Goal: Navigation & Orientation: Find specific page/section

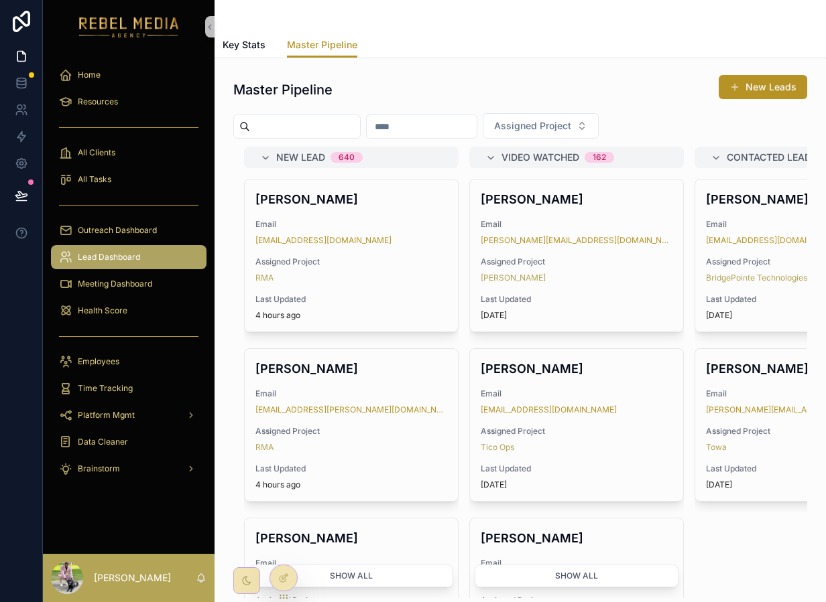
scroll to position [795, 0]
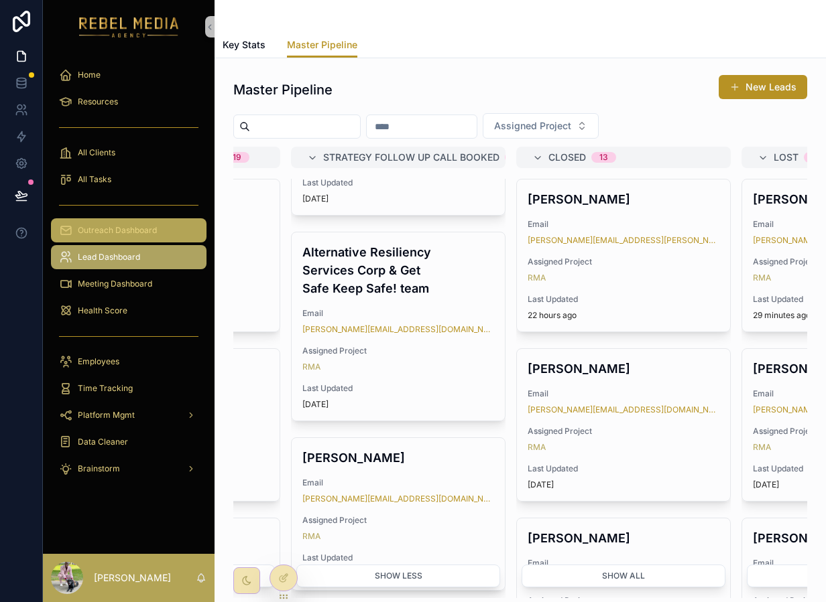
click at [103, 235] on span "Outreach Dashboard" at bounding box center [117, 230] width 79 height 11
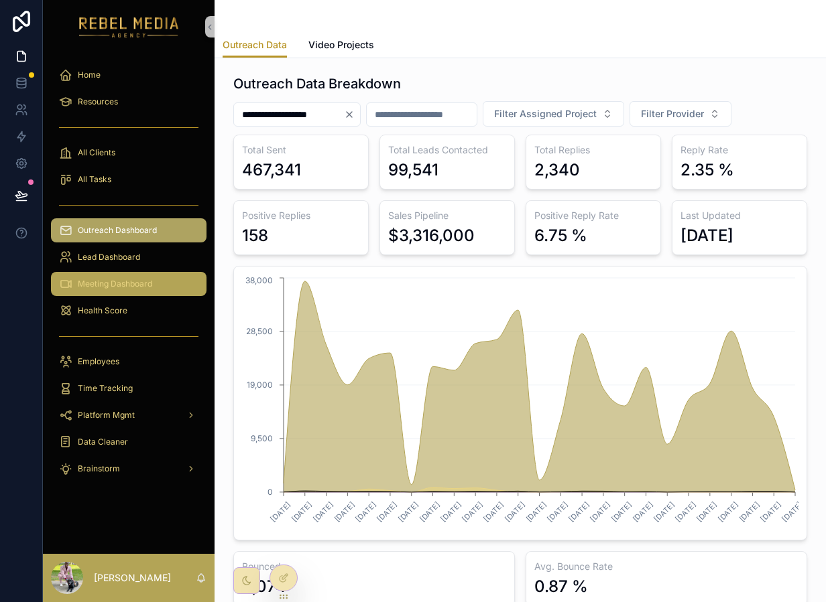
click at [145, 290] on div "Meeting Dashboard" at bounding box center [128, 283] width 139 height 21
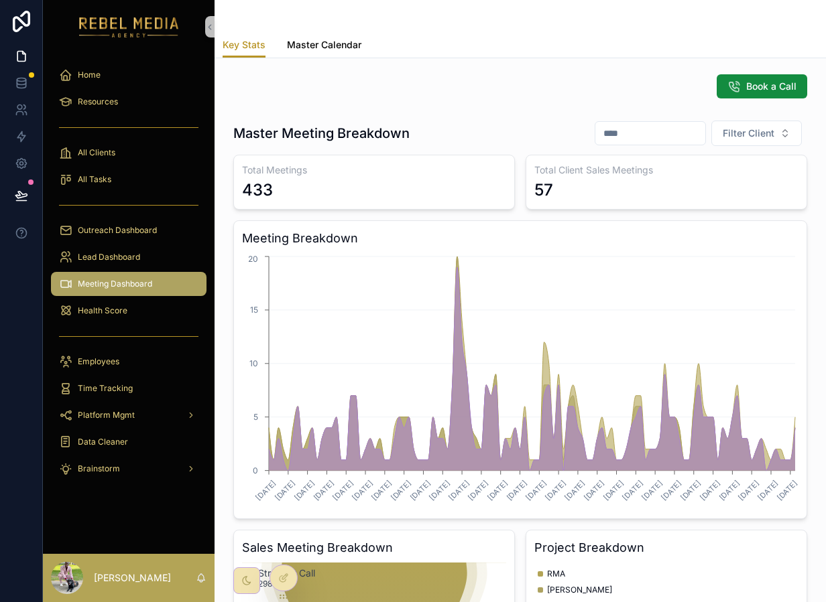
click at [337, 42] on span "Master Calendar" at bounding box center [324, 44] width 74 height 13
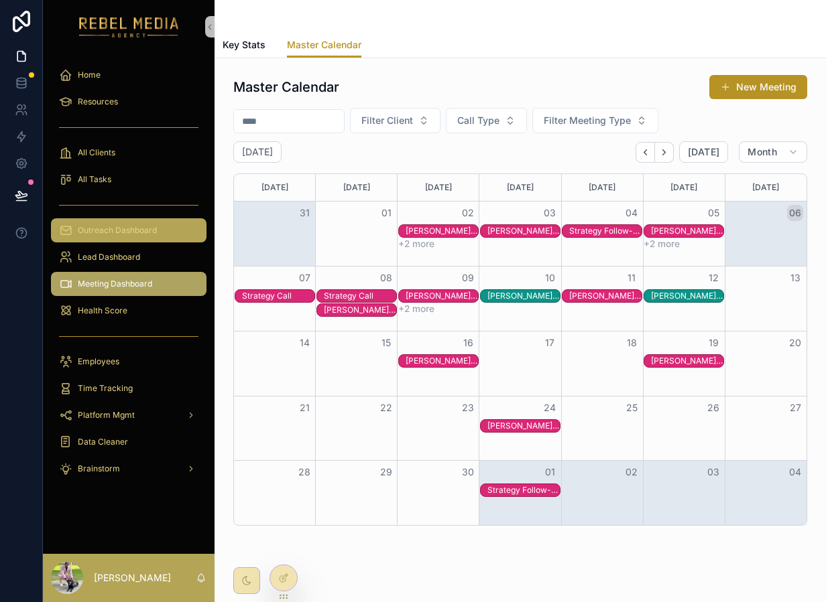
click at [152, 222] on div "Outreach Dashboard" at bounding box center [128, 230] width 139 height 21
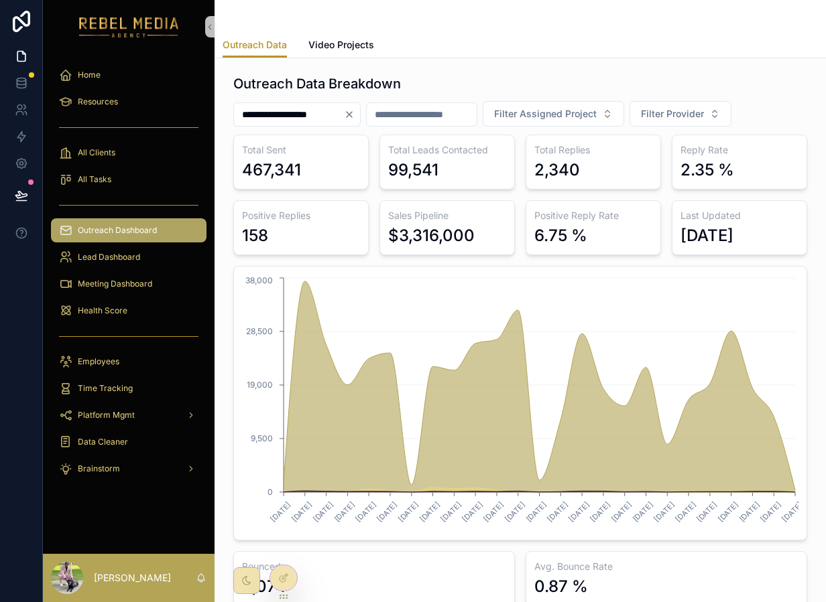
click at [127, 134] on div "scrollable content" at bounding box center [128, 127] width 155 height 21
click at [123, 136] on div "scrollable content" at bounding box center [128, 127] width 155 height 21
click at [123, 156] on div "All Clients" at bounding box center [128, 152] width 139 height 21
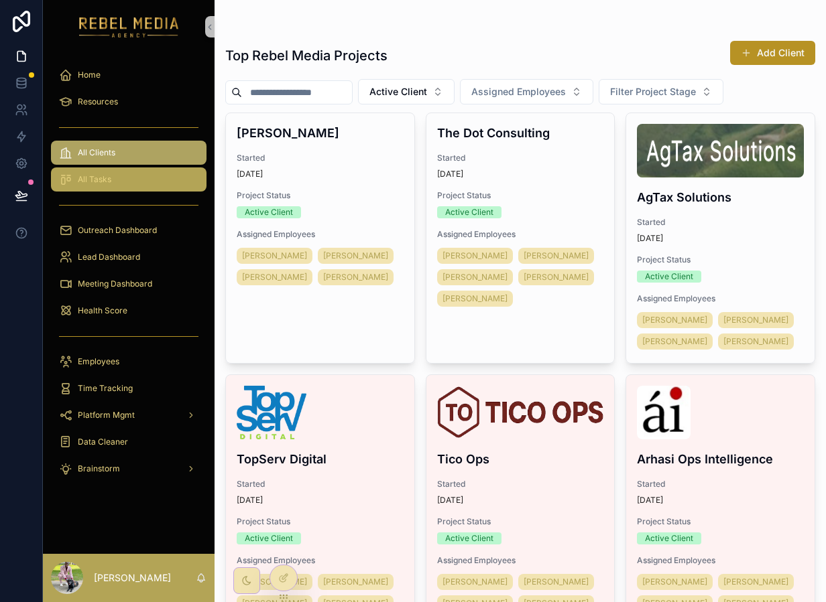
click at [125, 183] on div "All Tasks" at bounding box center [128, 179] width 139 height 21
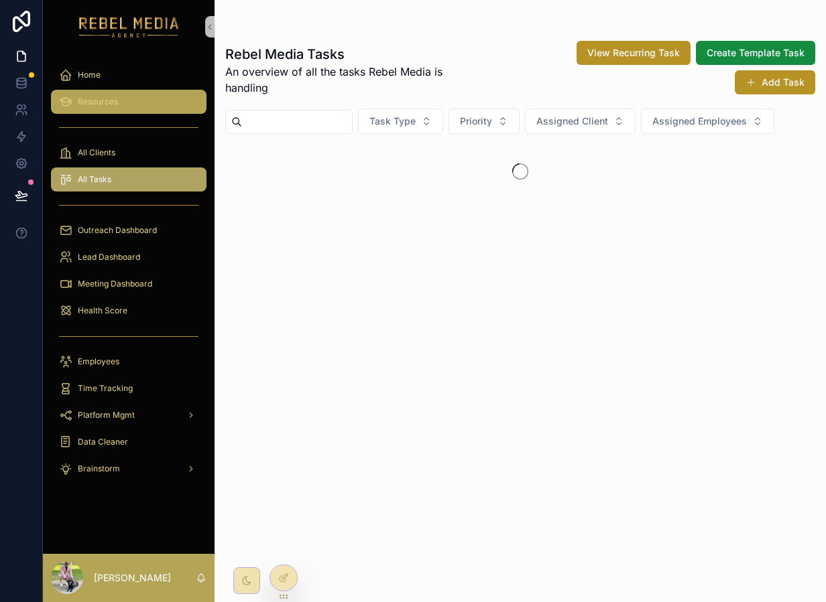
click at [99, 97] on span "Resources" at bounding box center [98, 102] width 40 height 11
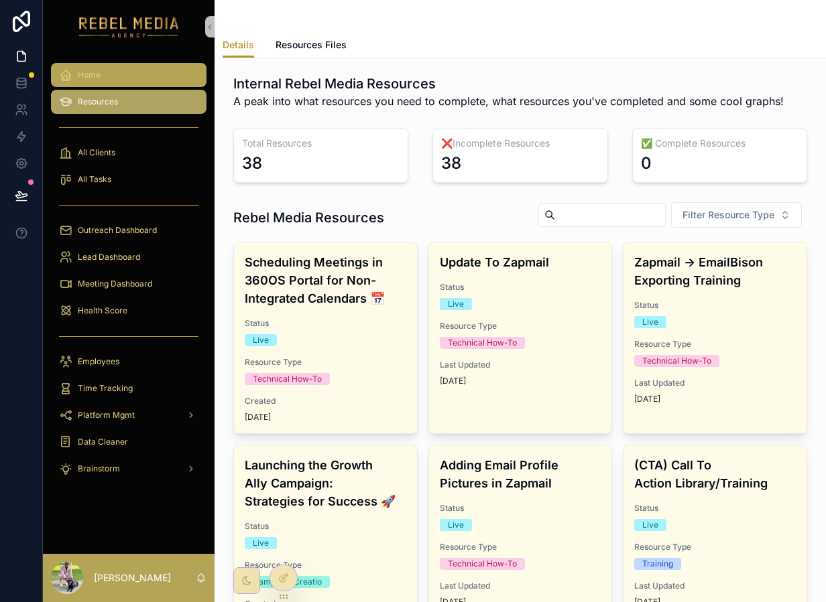
click at [123, 78] on div "Home" at bounding box center [128, 74] width 139 height 21
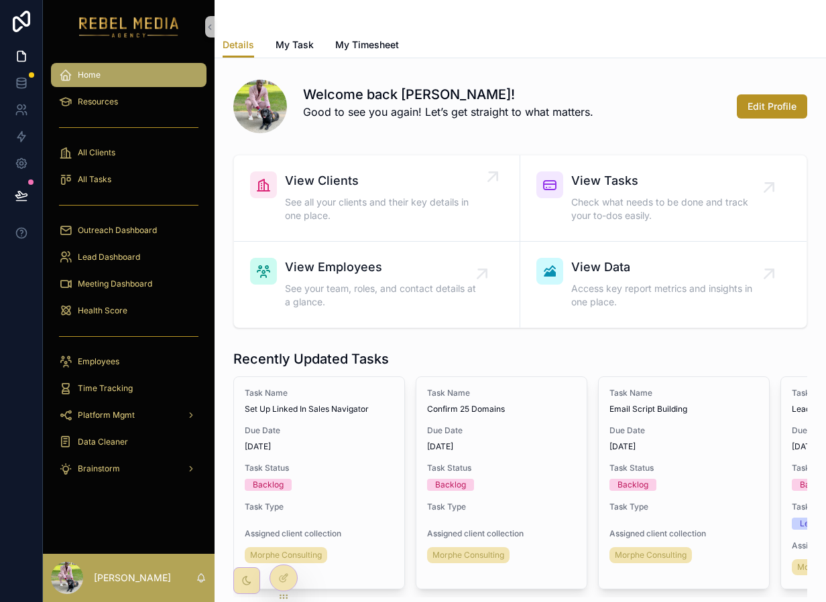
click at [386, 220] on span "See all your clients and their key details in one place." at bounding box center [383, 209] width 197 height 27
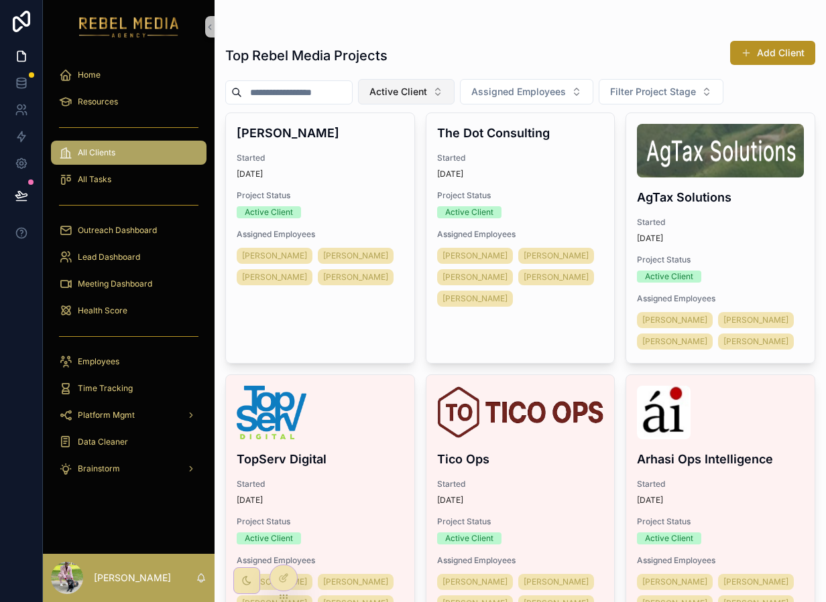
click at [420, 96] on span "Active Client" at bounding box center [398, 91] width 58 height 13
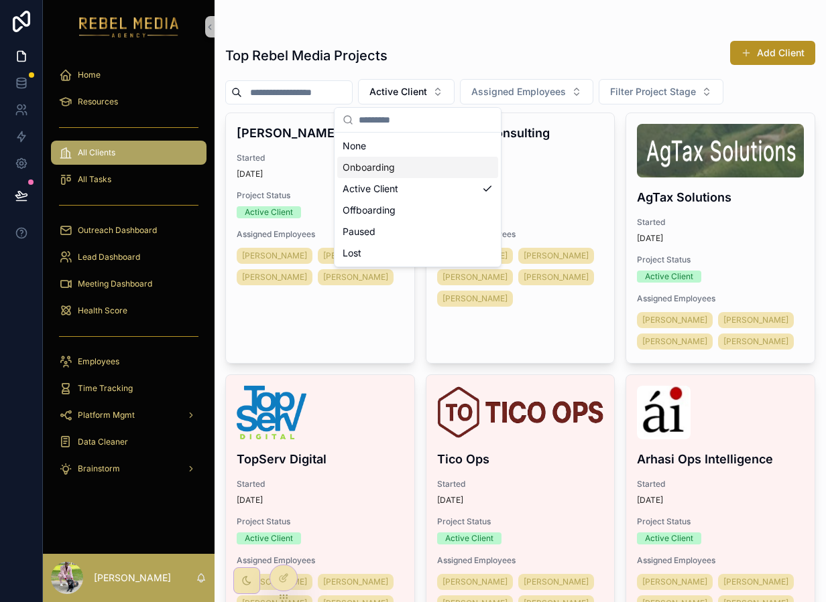
click at [411, 168] on div "Onboarding" at bounding box center [417, 167] width 161 height 21
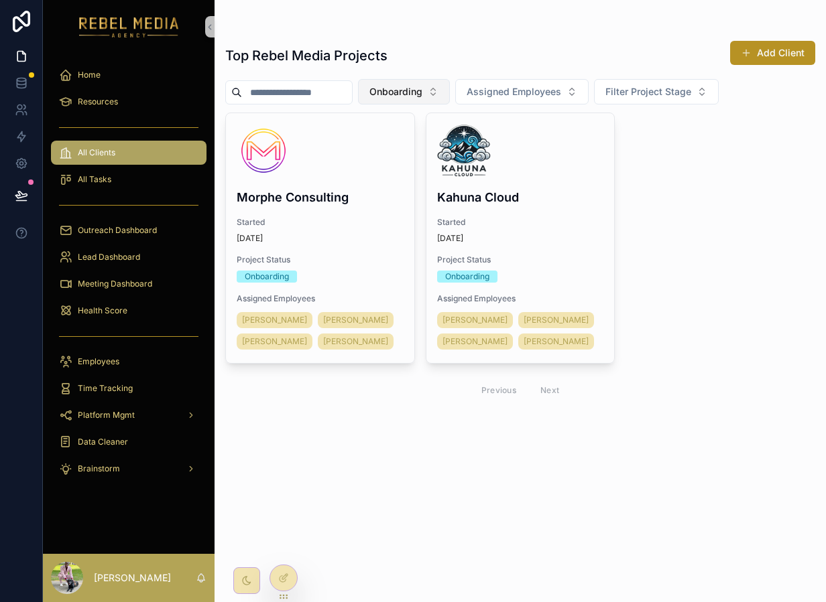
click at [424, 104] on button "Onboarding" at bounding box center [404, 91] width 92 height 25
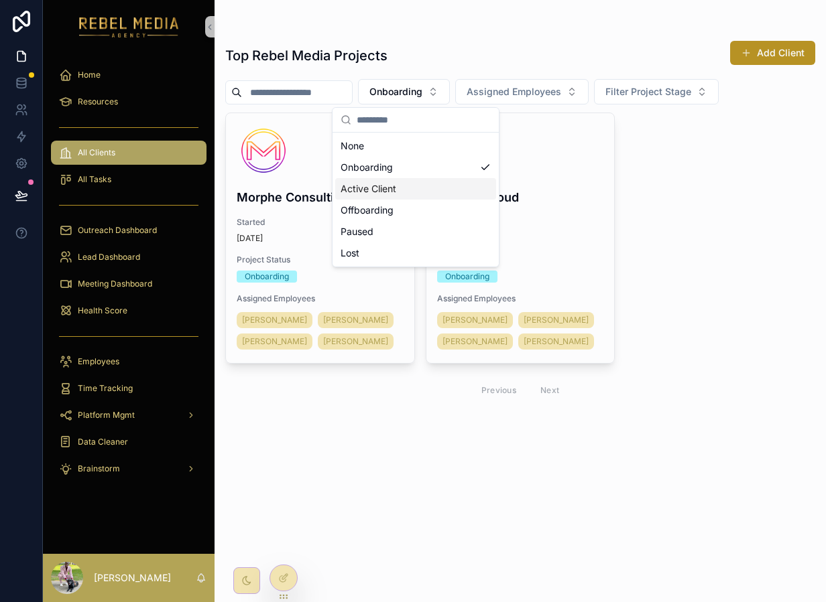
click at [391, 195] on div "Active Client" at bounding box center [415, 188] width 161 height 21
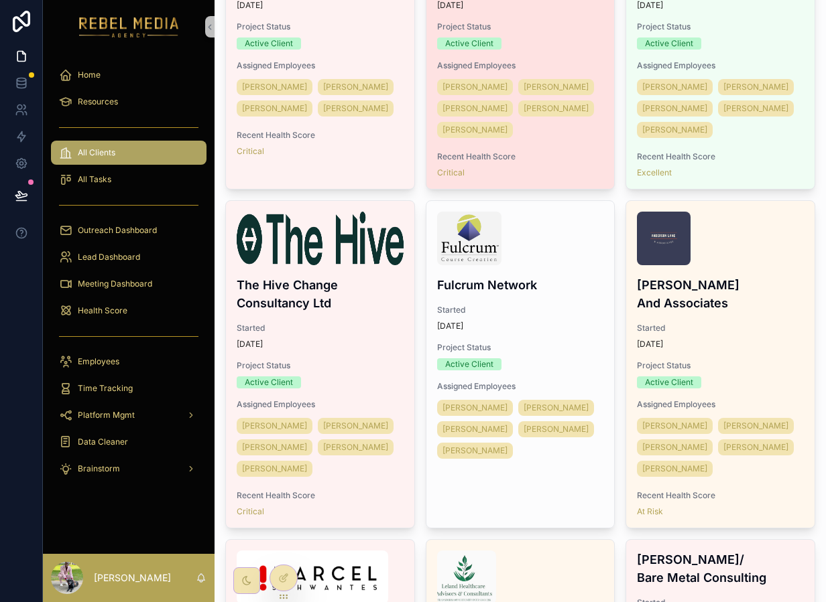
scroll to position [802, 0]
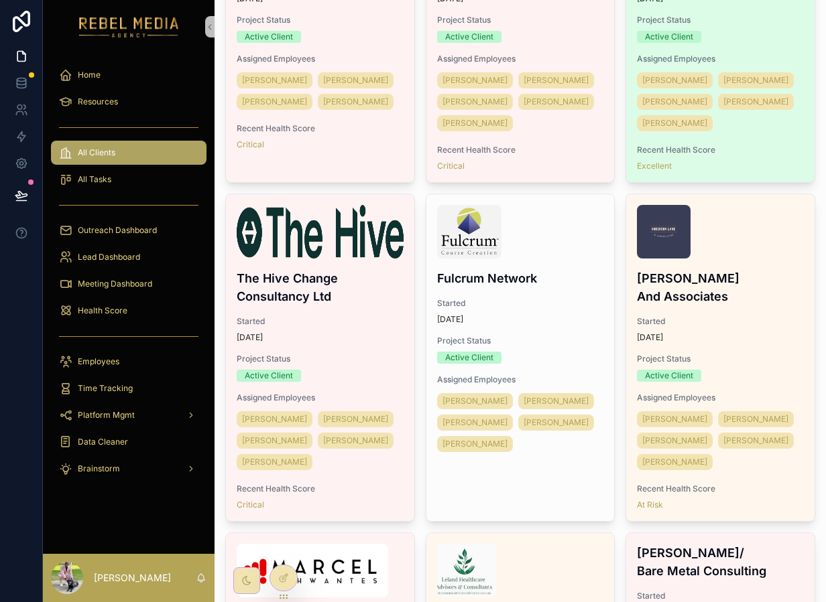
click at [775, 182] on div "[PERSON_NAME] Started [DATE] Project Status Active Client Assigned Employees Na…" at bounding box center [720, 27] width 188 height 309
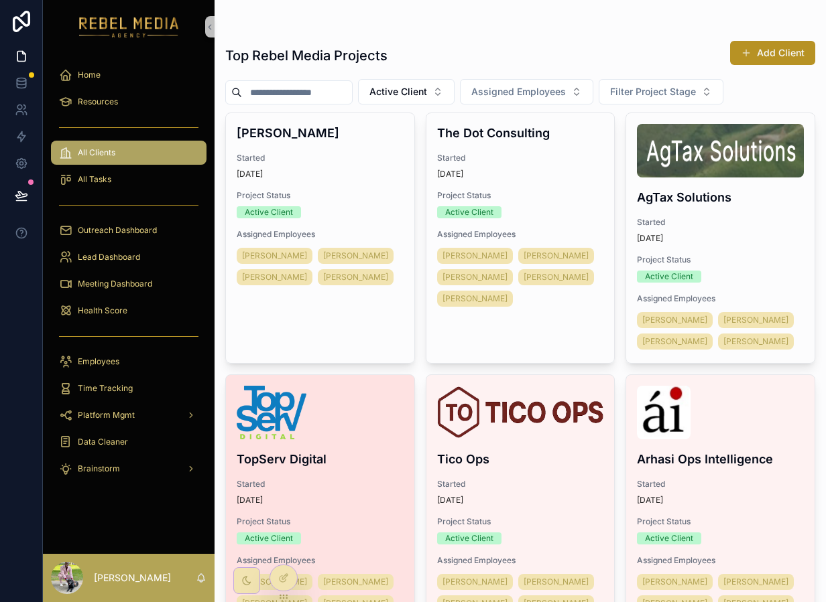
click at [348, 430] on div "scrollable content" at bounding box center [320, 413] width 167 height 54
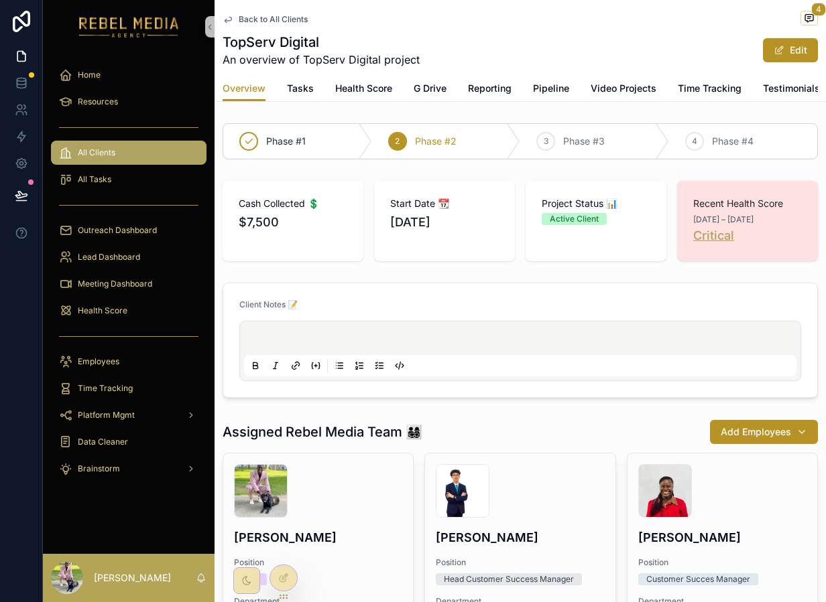
click at [730, 241] on span "Critical" at bounding box center [713, 236] width 41 height 19
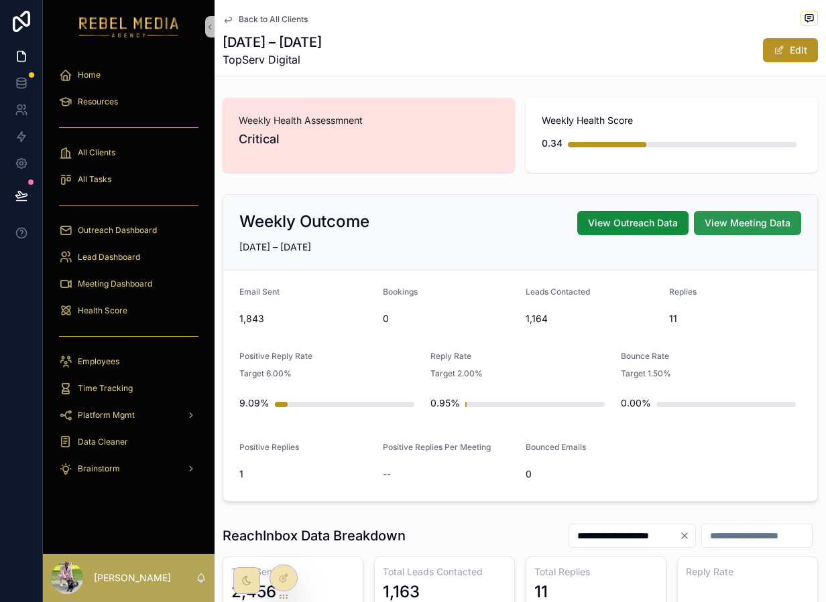
drag, startPoint x: 750, startPoint y: 209, endPoint x: 750, endPoint y: 218, distance: 9.4
click at [750, 209] on div "Weekly Outcome View Outreach Data View Meeting Data [DATE] – [DATE]" at bounding box center [520, 233] width 594 height 76
click at [744, 230] on button "View Meeting Data" at bounding box center [747, 223] width 107 height 24
click at [718, 229] on span "View Meeting Data" at bounding box center [747, 222] width 86 height 13
click at [639, 225] on span "View Outreach Data" at bounding box center [633, 222] width 90 height 13
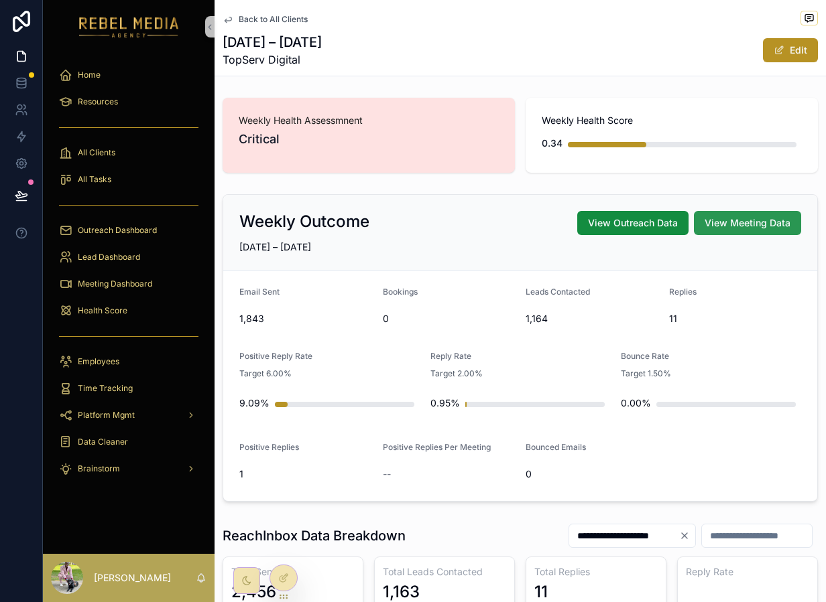
click at [745, 222] on span "View Meeting Data" at bounding box center [747, 222] width 86 height 13
click at [666, 219] on span "View Outreach Data" at bounding box center [633, 222] width 90 height 13
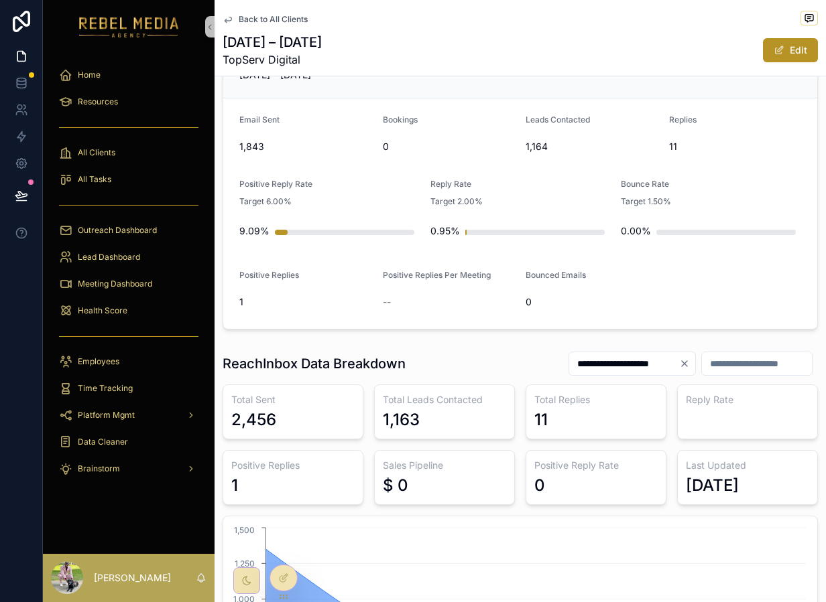
scroll to position [170, 0]
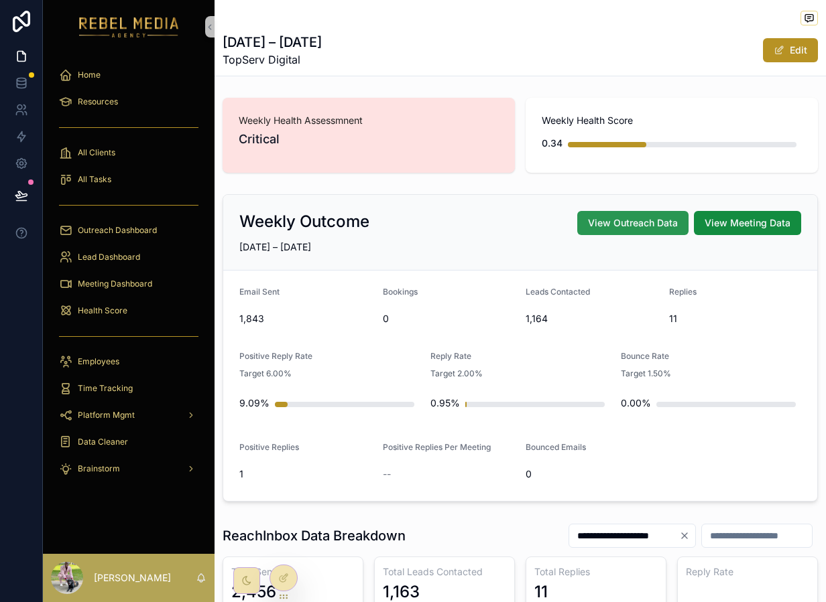
click at [632, 225] on span "View Outreach Data" at bounding box center [633, 222] width 90 height 13
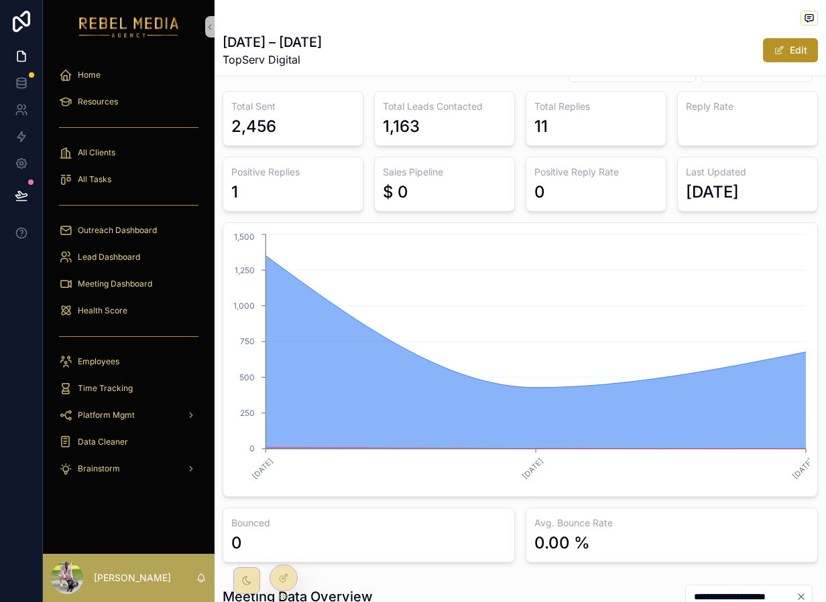
scroll to position [463, 0]
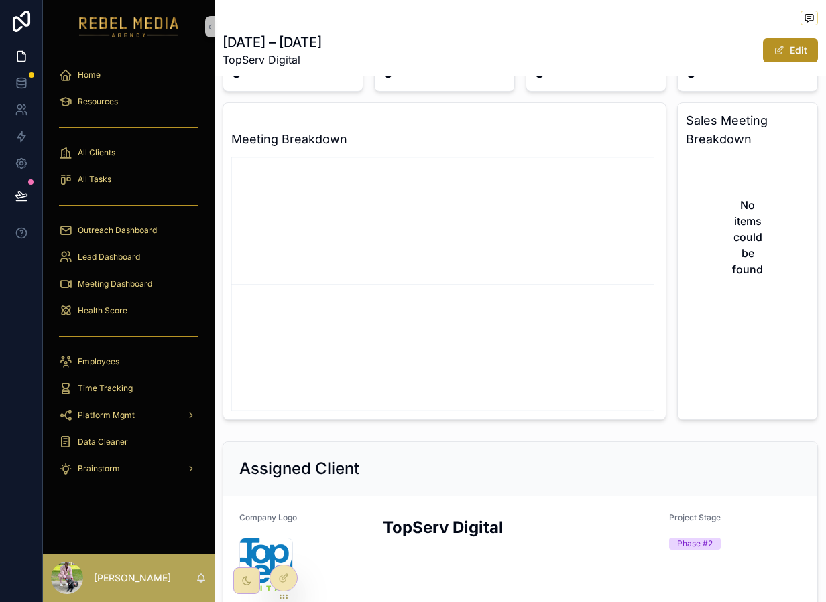
click at [560, 308] on icon "chart" at bounding box center [444, 282] width 426 height 257
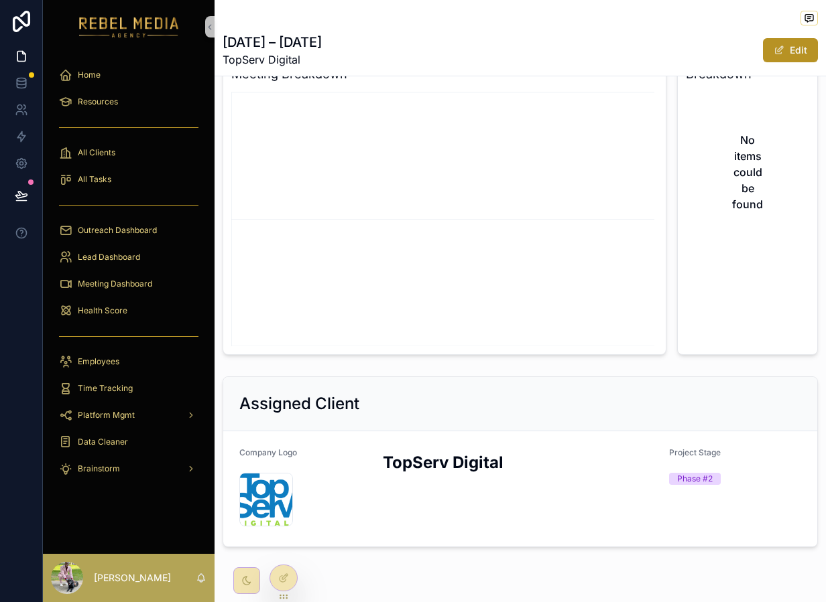
scroll to position [1148, 0]
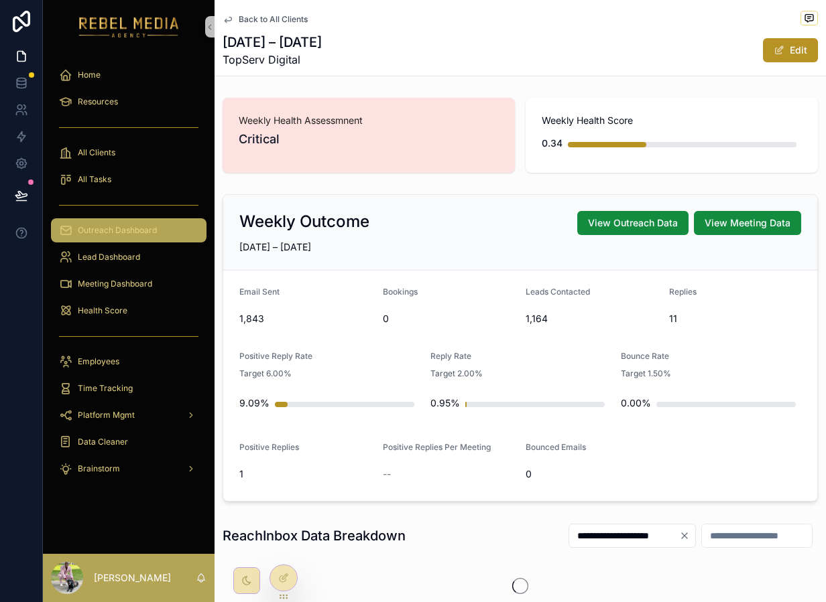
click at [97, 222] on div "Outreach Dashboard" at bounding box center [128, 230] width 139 height 21
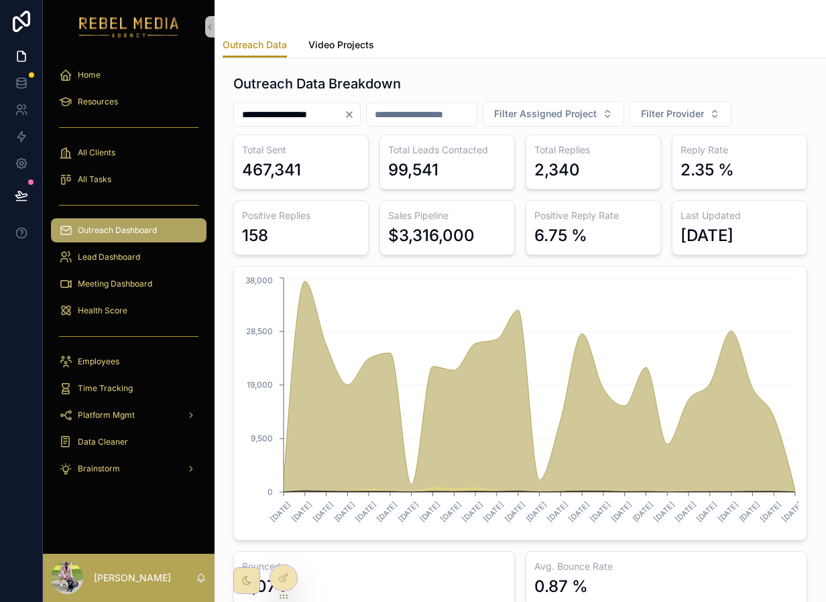
click at [326, 48] on span "Video Projects" at bounding box center [341, 44] width 66 height 13
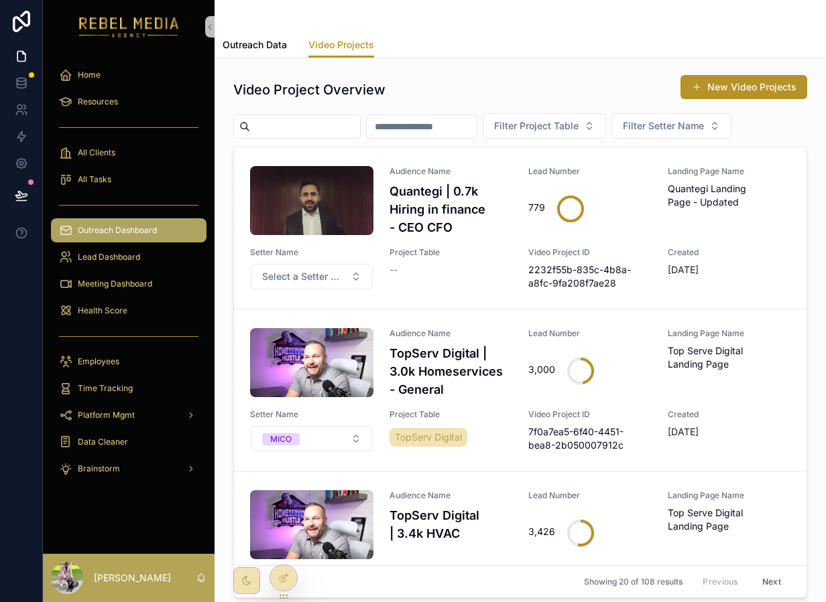
click at [248, 50] on span "Outreach Data" at bounding box center [254, 44] width 64 height 13
